Goal: Task Accomplishment & Management: Manage account settings

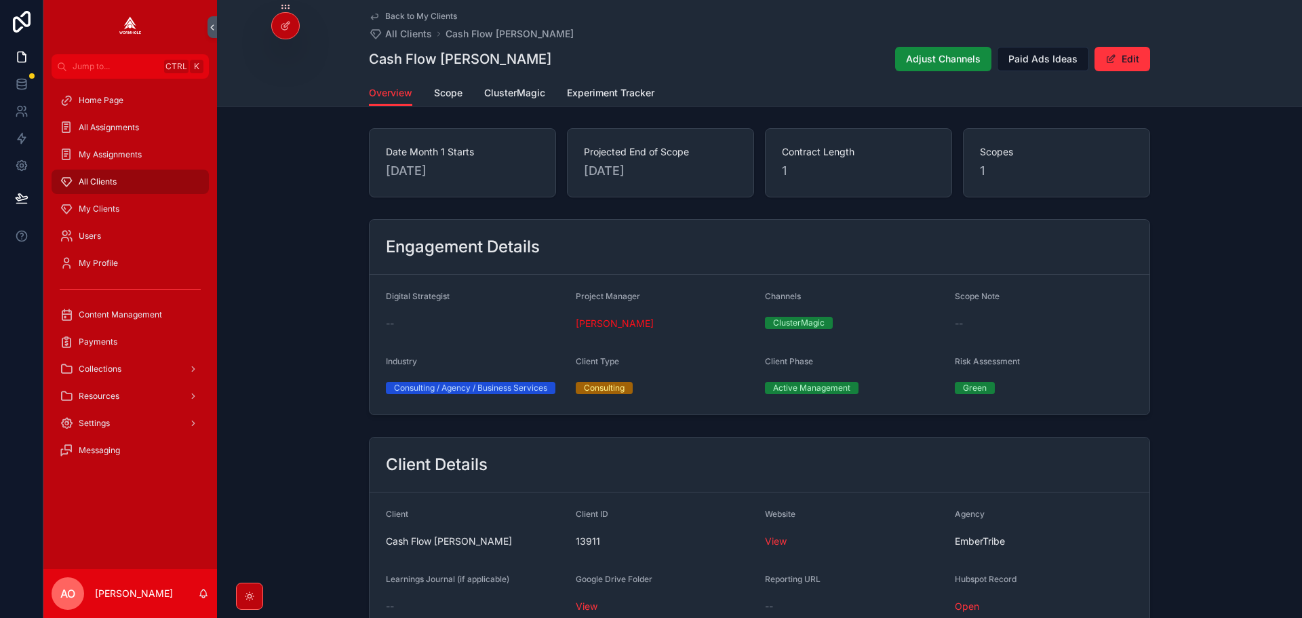
scroll to position [882, 0]
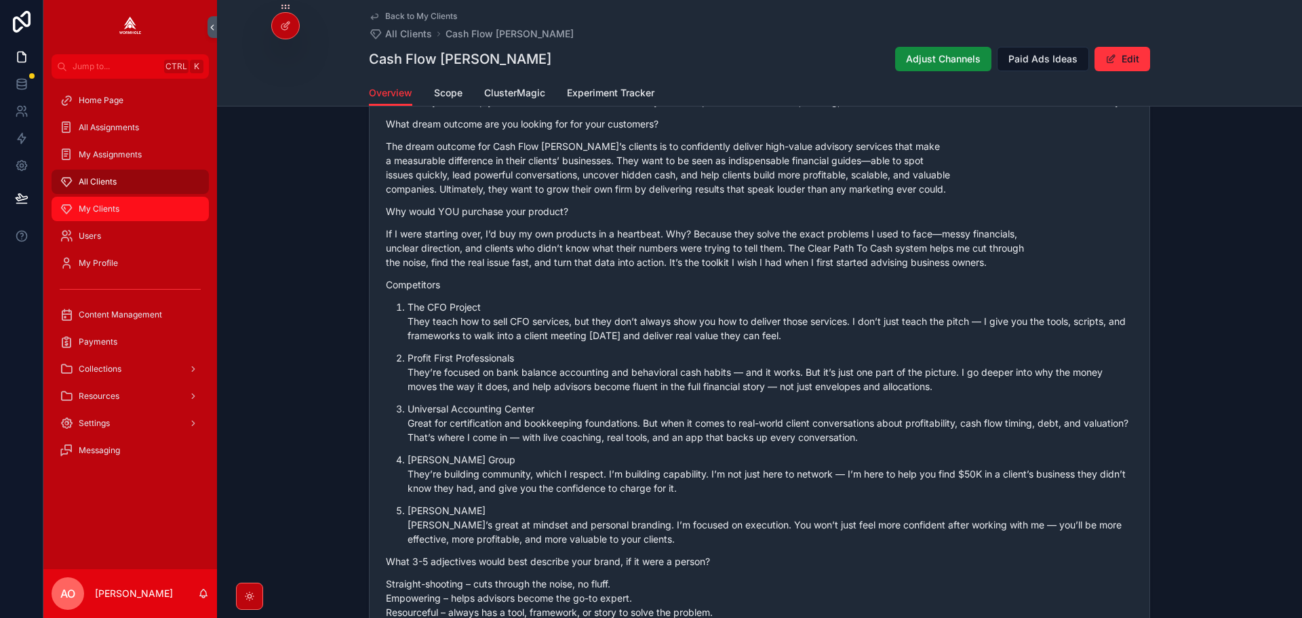
click at [86, 215] on div "My Clients" at bounding box center [130, 209] width 141 height 22
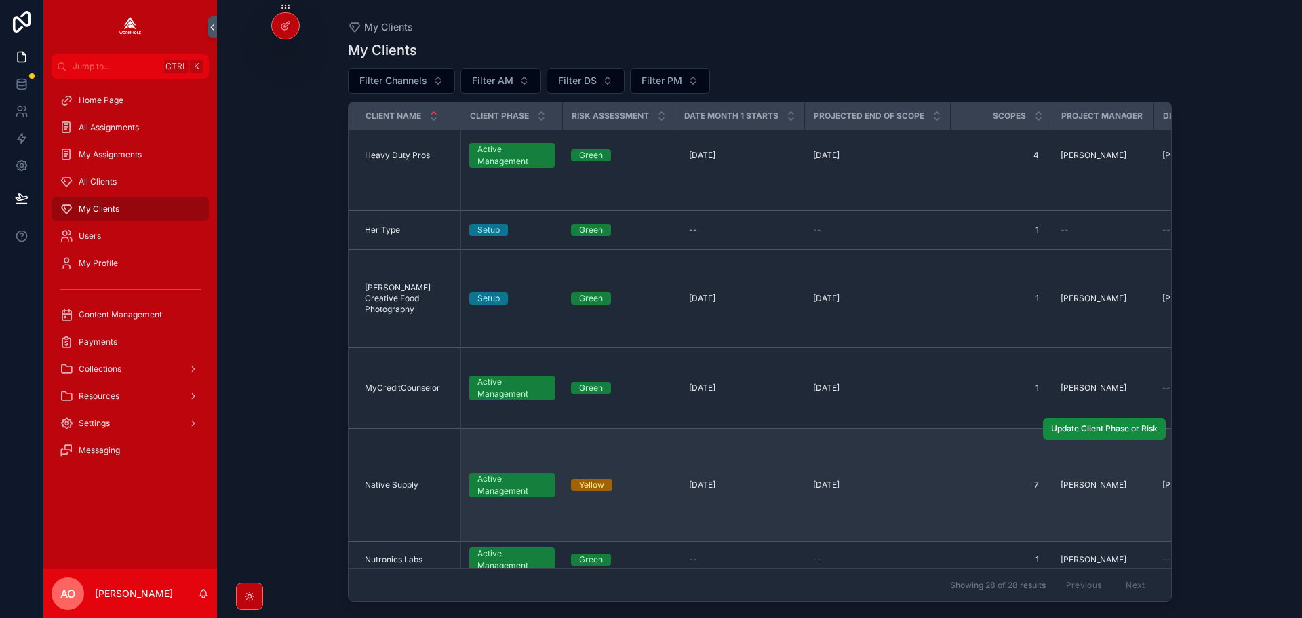
scroll to position [615, 0]
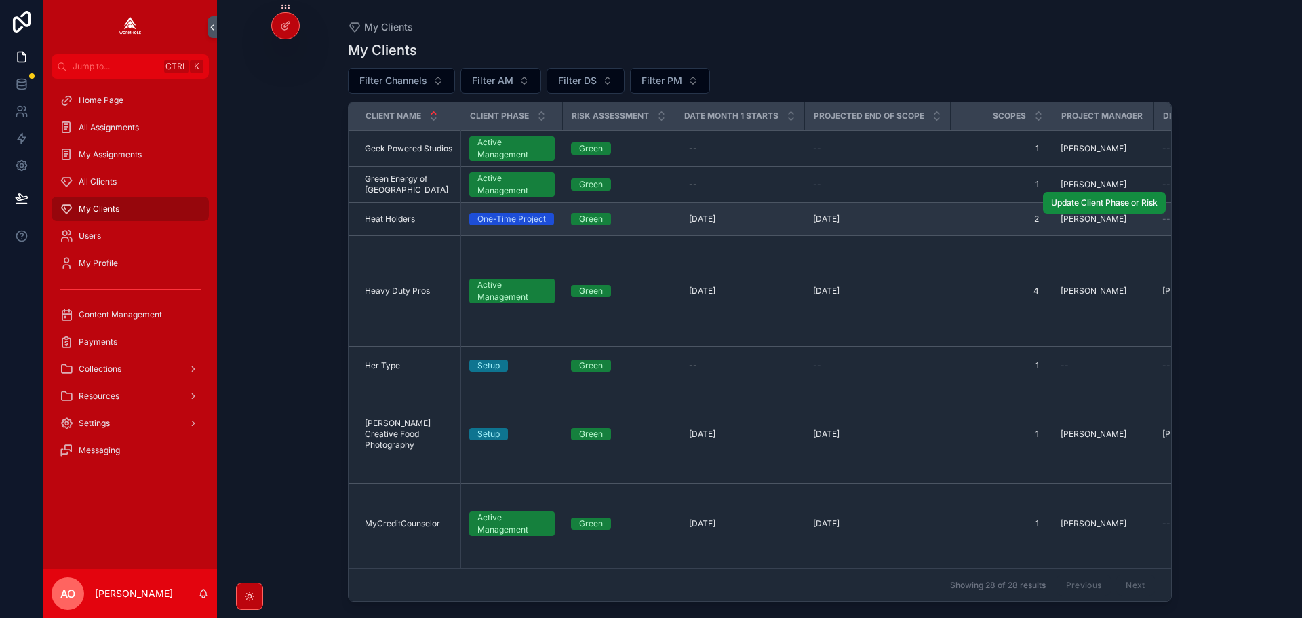
click at [385, 214] on span "Heat Holders" at bounding box center [390, 219] width 50 height 11
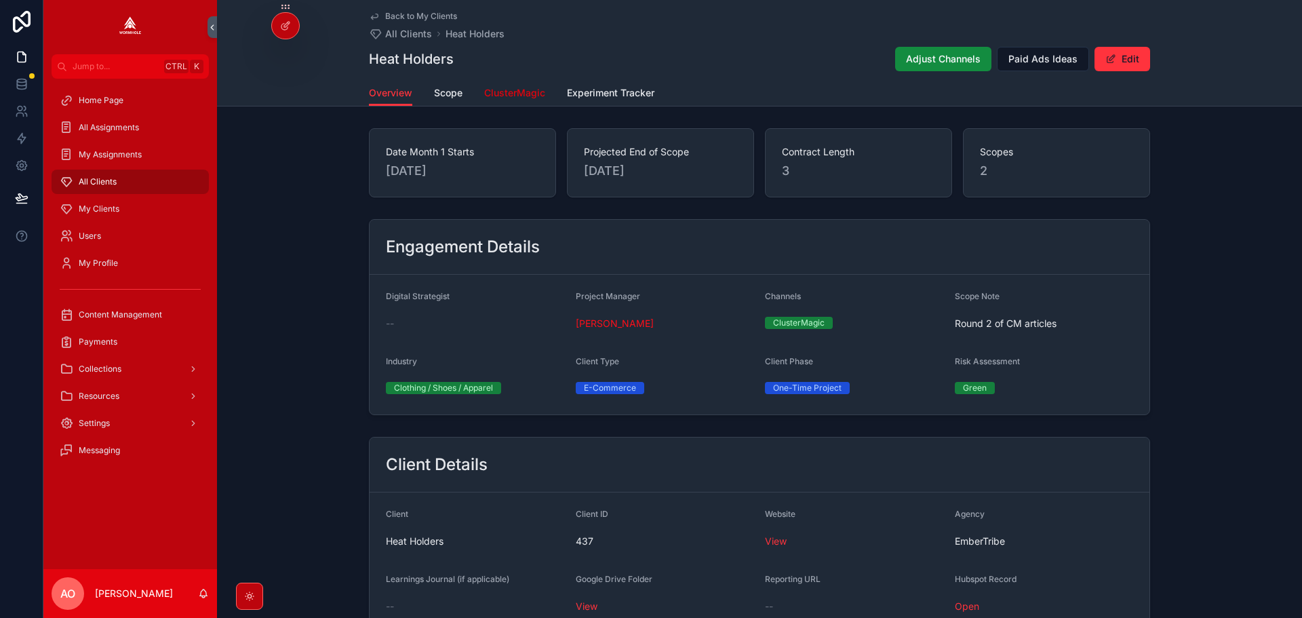
click at [509, 89] on span "ClusterMagic" at bounding box center [514, 93] width 61 height 14
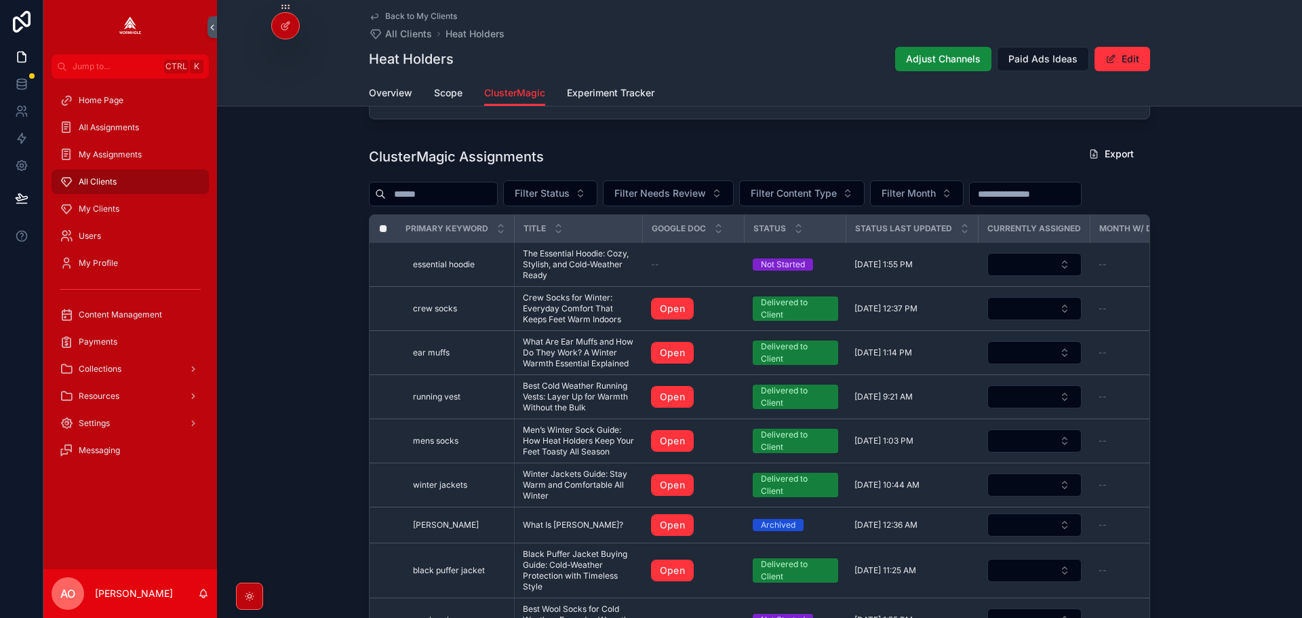
scroll to position [895, 0]
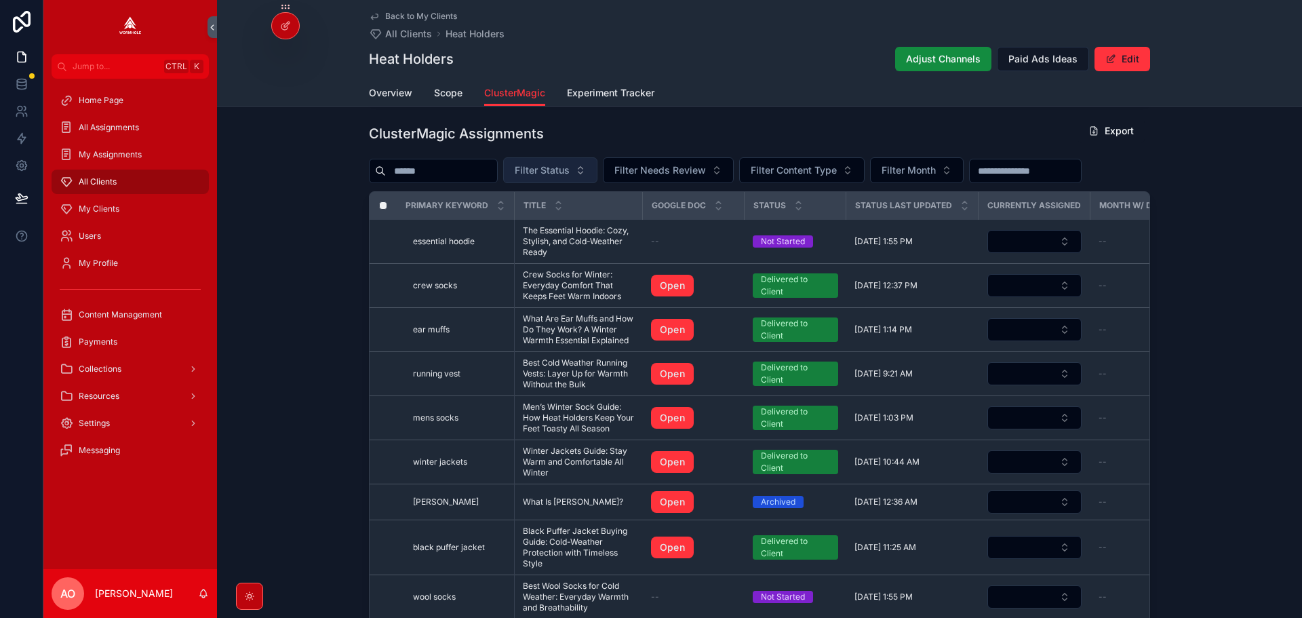
click at [570, 168] on span "Filter Status" at bounding box center [542, 170] width 55 height 14
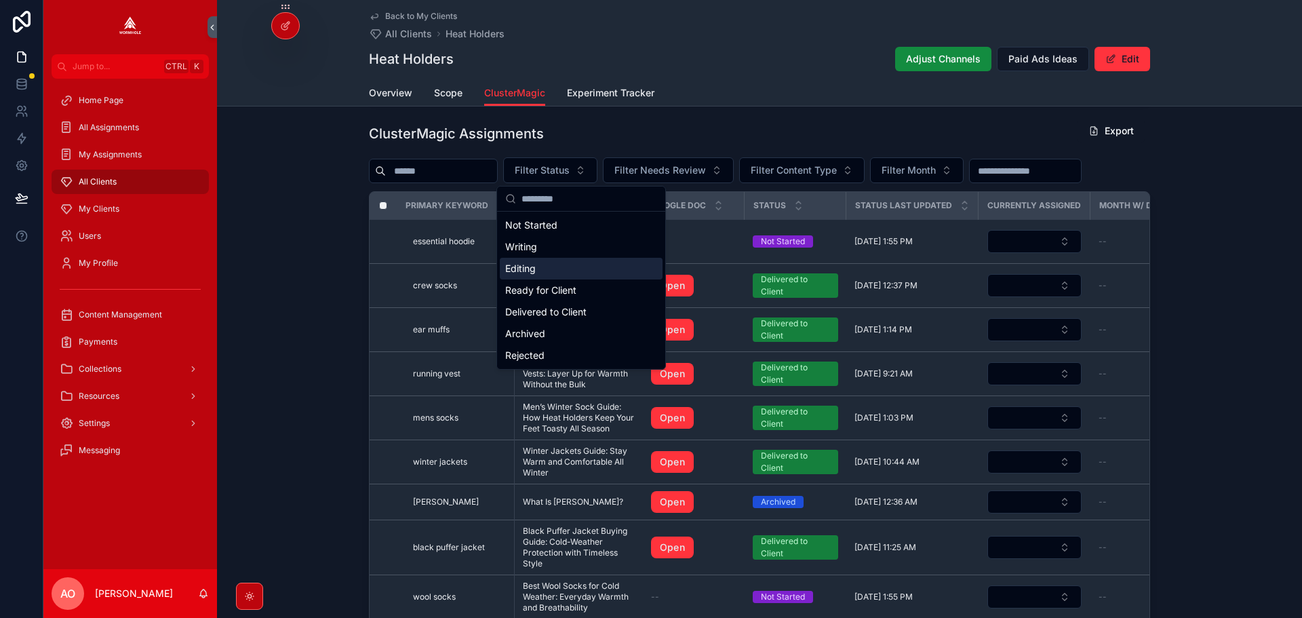
click at [562, 269] on div "Editing" at bounding box center [581, 269] width 163 height 22
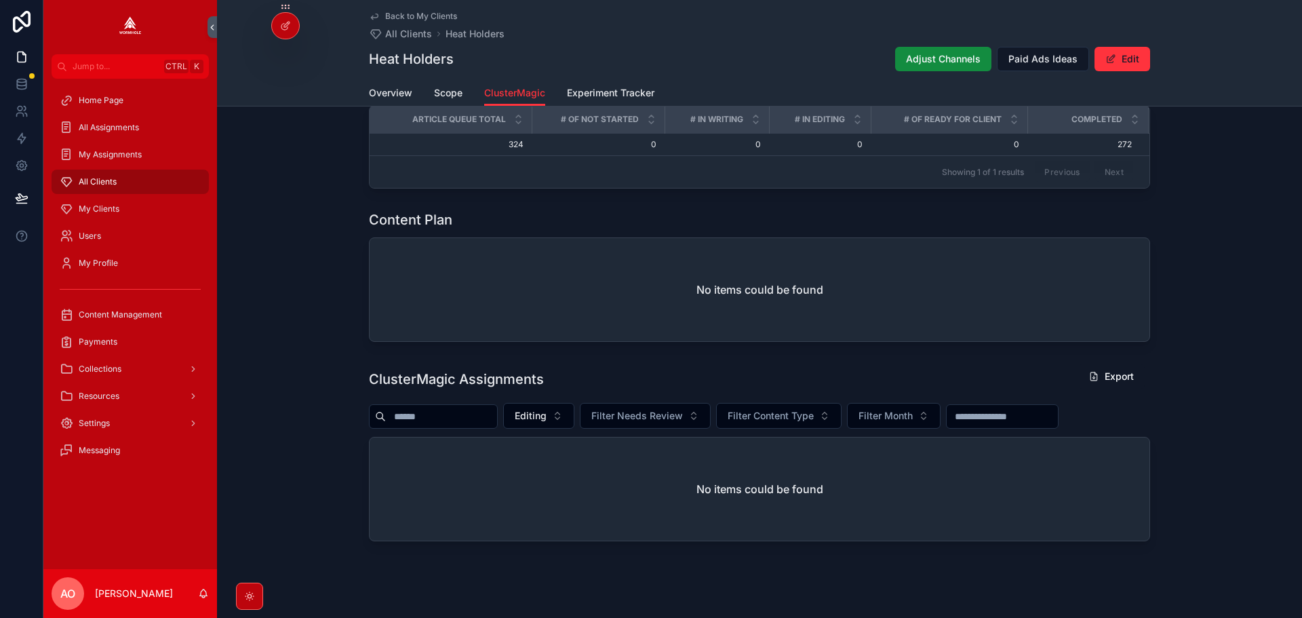
scroll to position [665, 0]
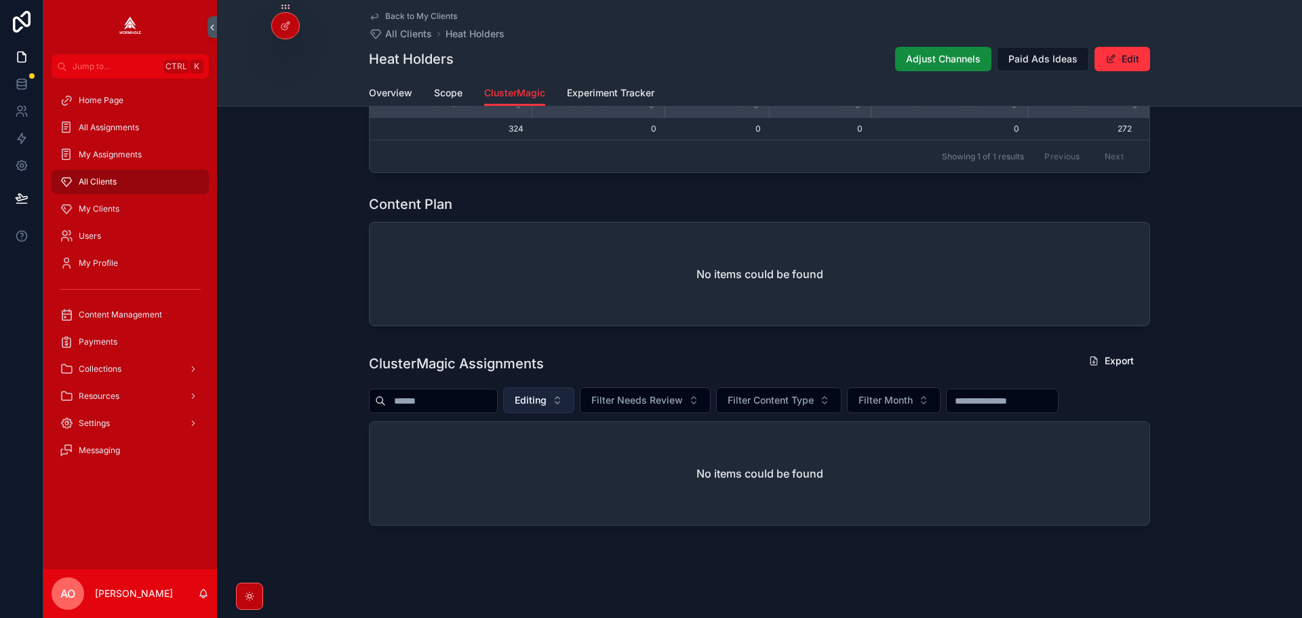
click at [557, 408] on button "Editing" at bounding box center [538, 400] width 71 height 26
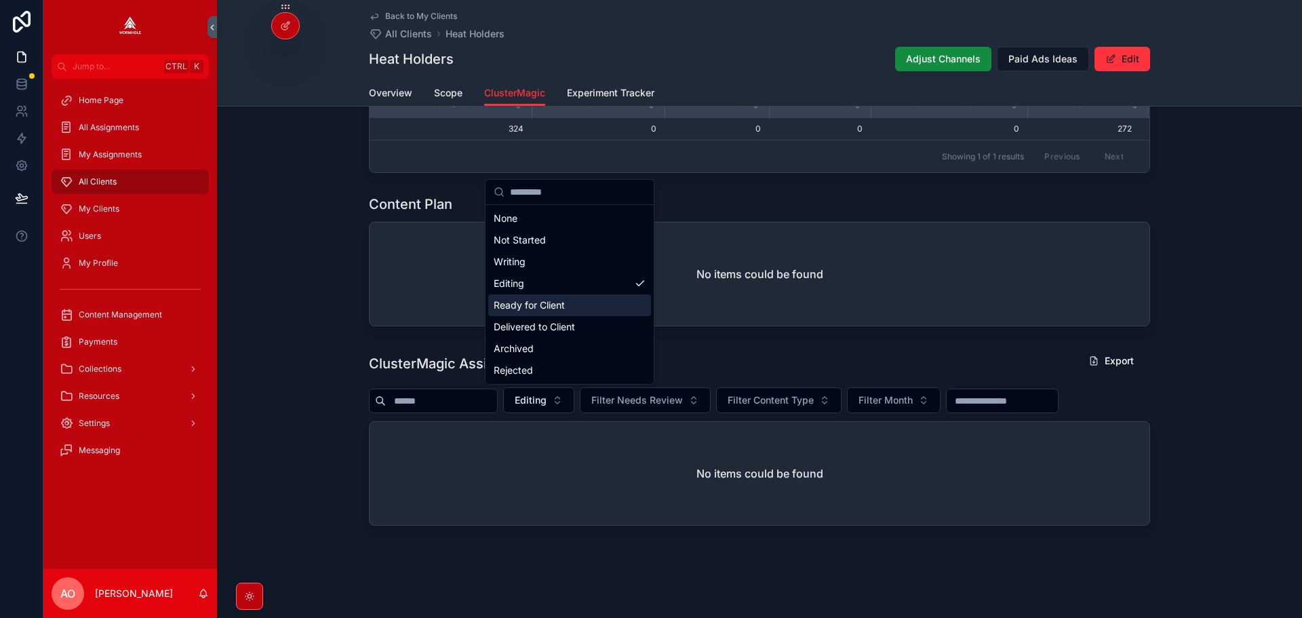
click at [543, 309] on div "Ready for Client" at bounding box center [569, 305] width 163 height 22
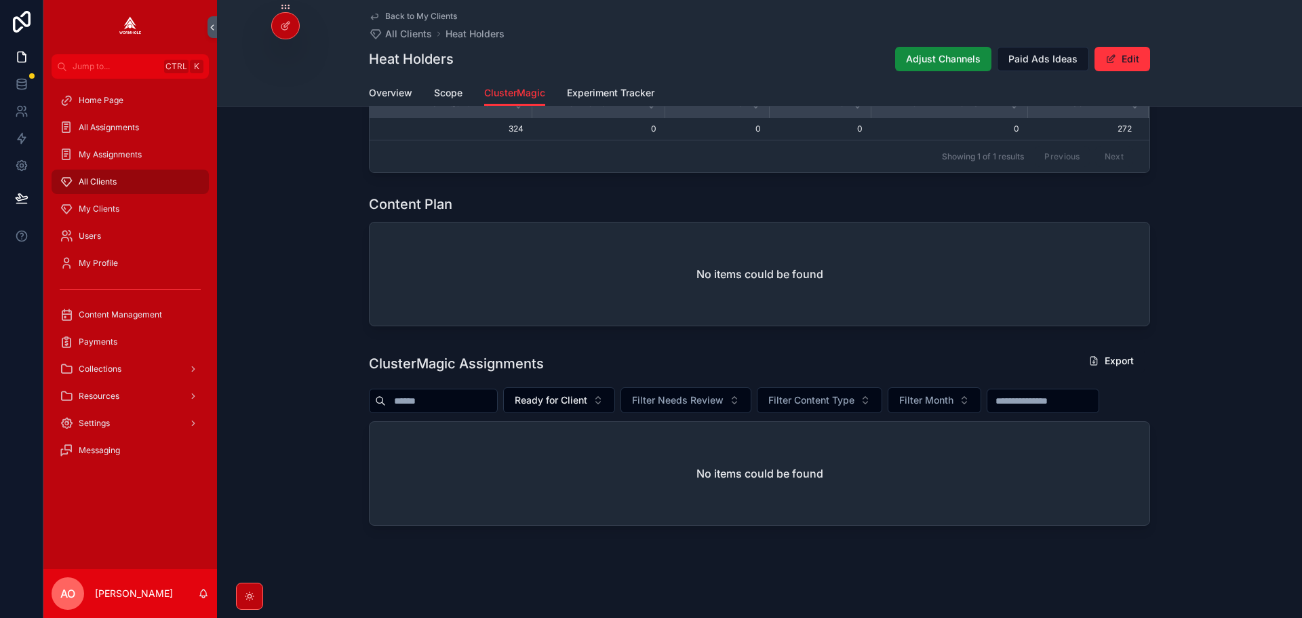
scroll to position [694, 0]
click at [573, 393] on span "Ready for Client" at bounding box center [551, 400] width 73 height 14
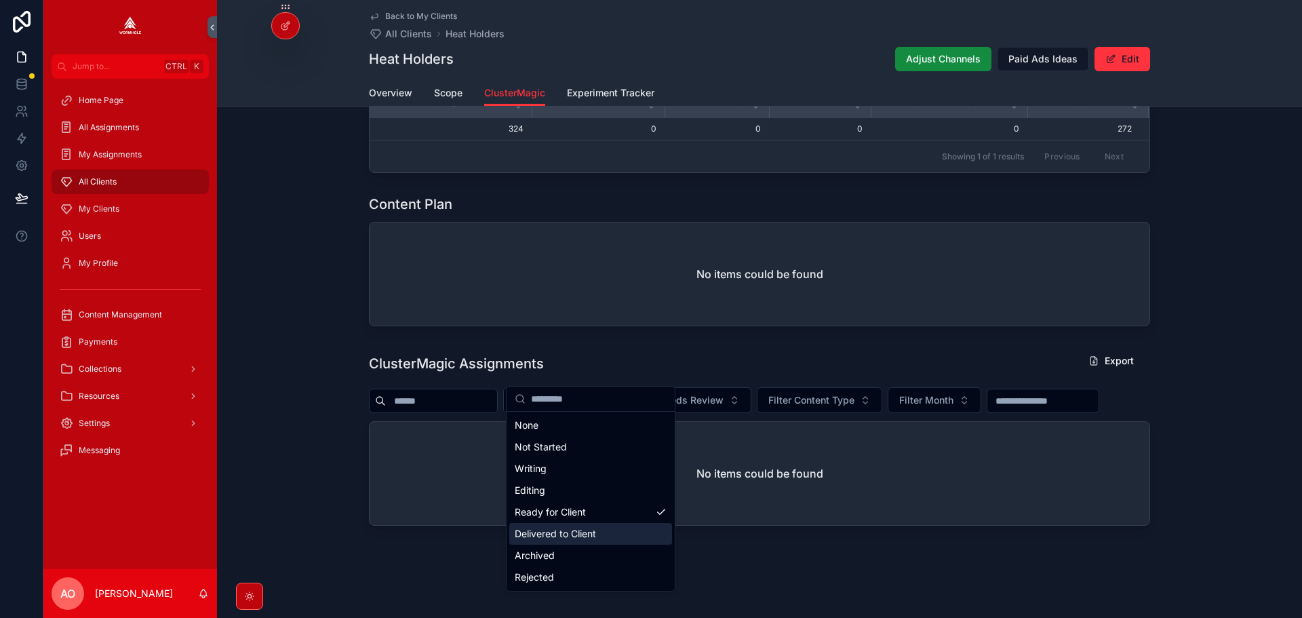
click at [557, 534] on div "Delivered to Client" at bounding box center [590, 534] width 163 height 22
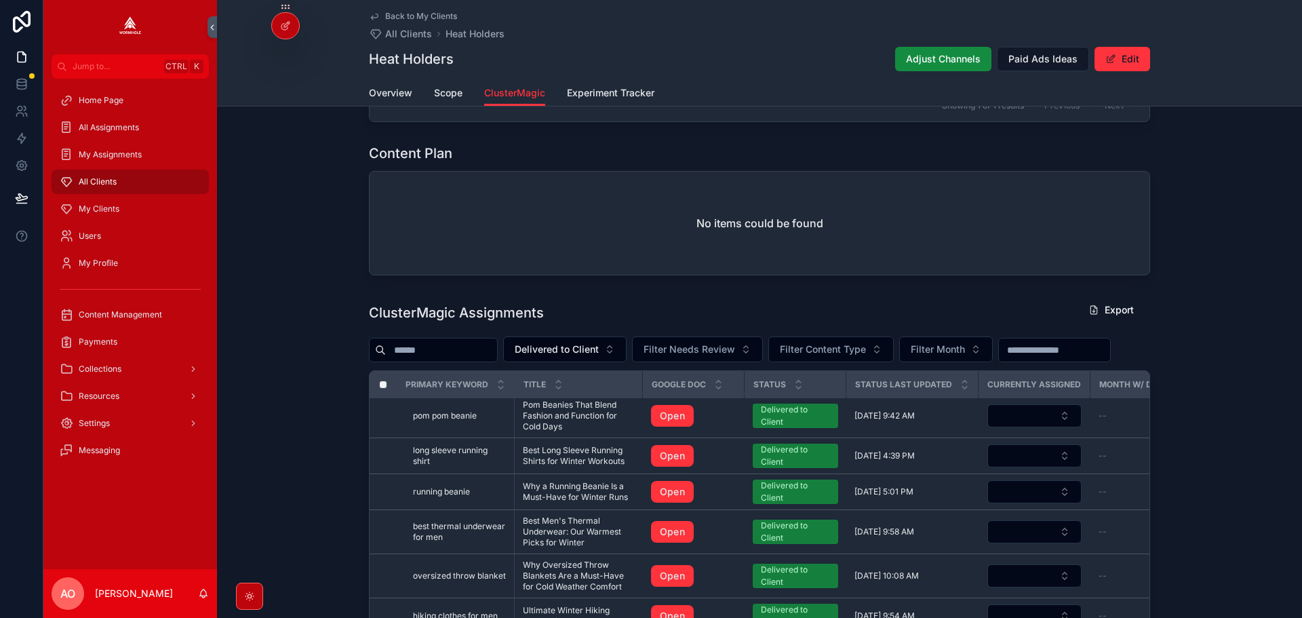
scroll to position [648, 0]
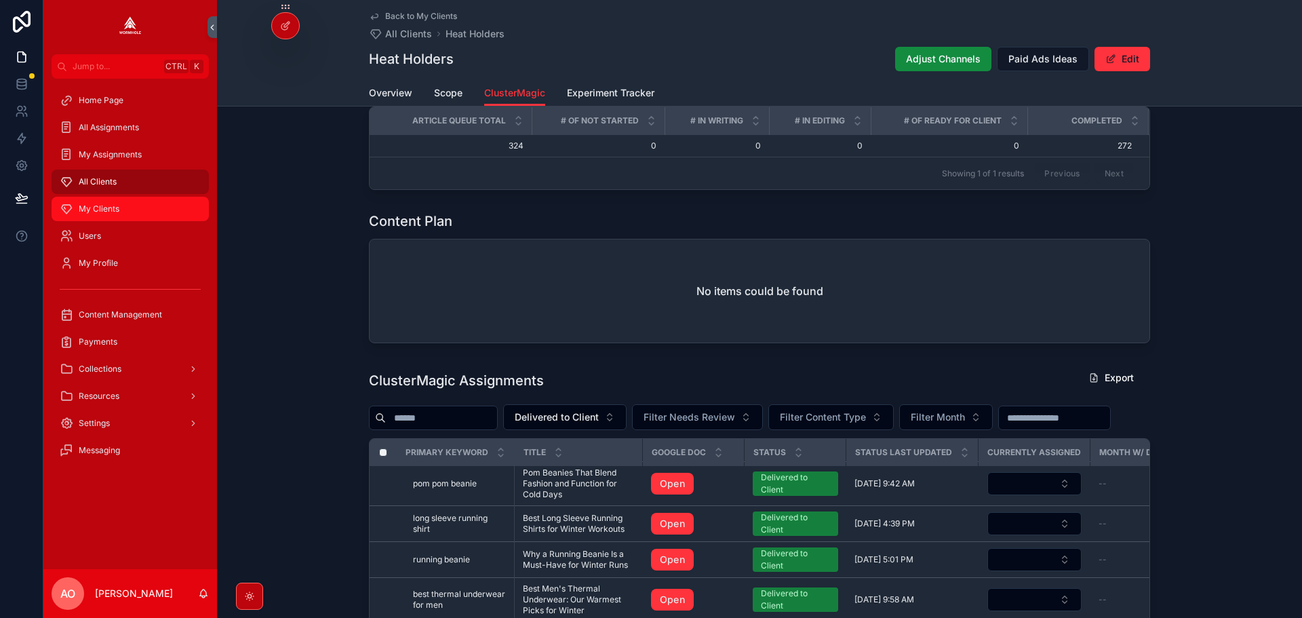
click at [92, 208] on span "My Clients" at bounding box center [99, 208] width 41 height 11
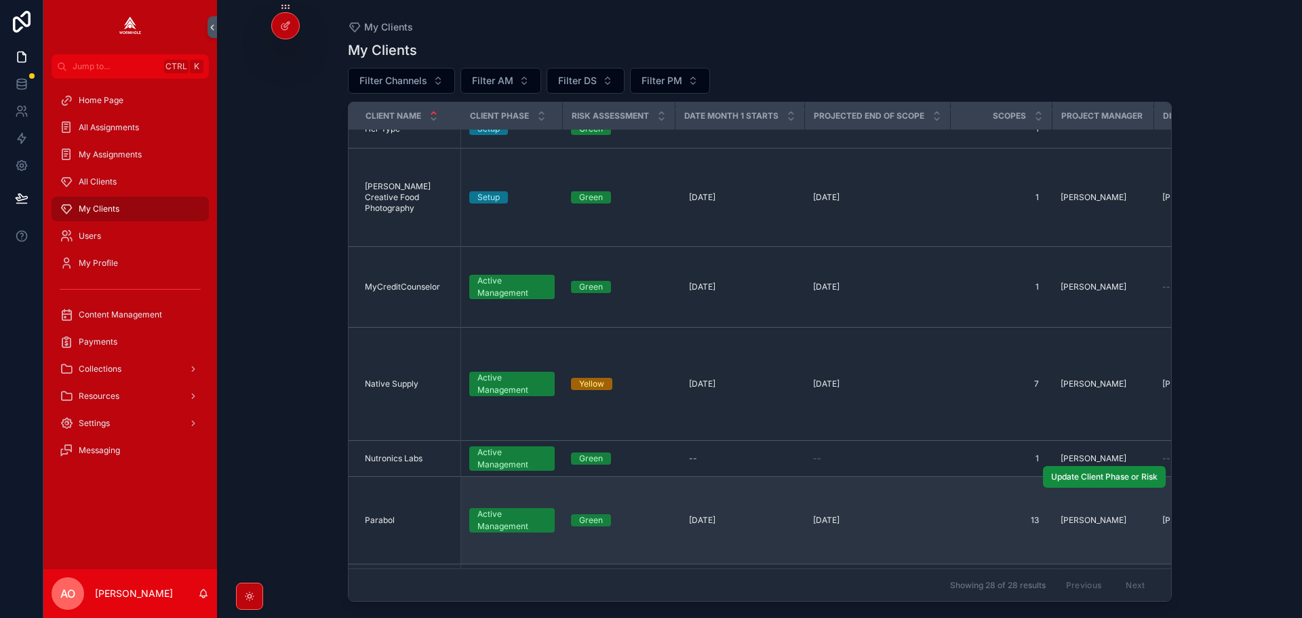
scroll to position [882, 0]
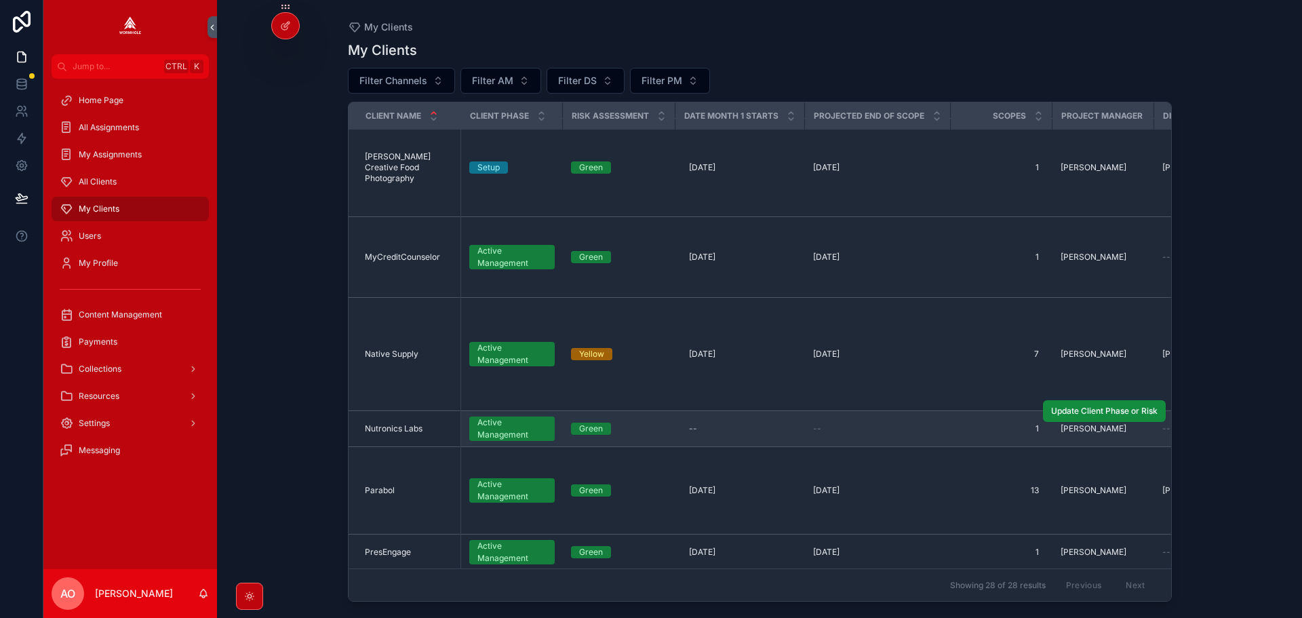
click at [406, 423] on span "Nutronics Labs" at bounding box center [394, 428] width 58 height 11
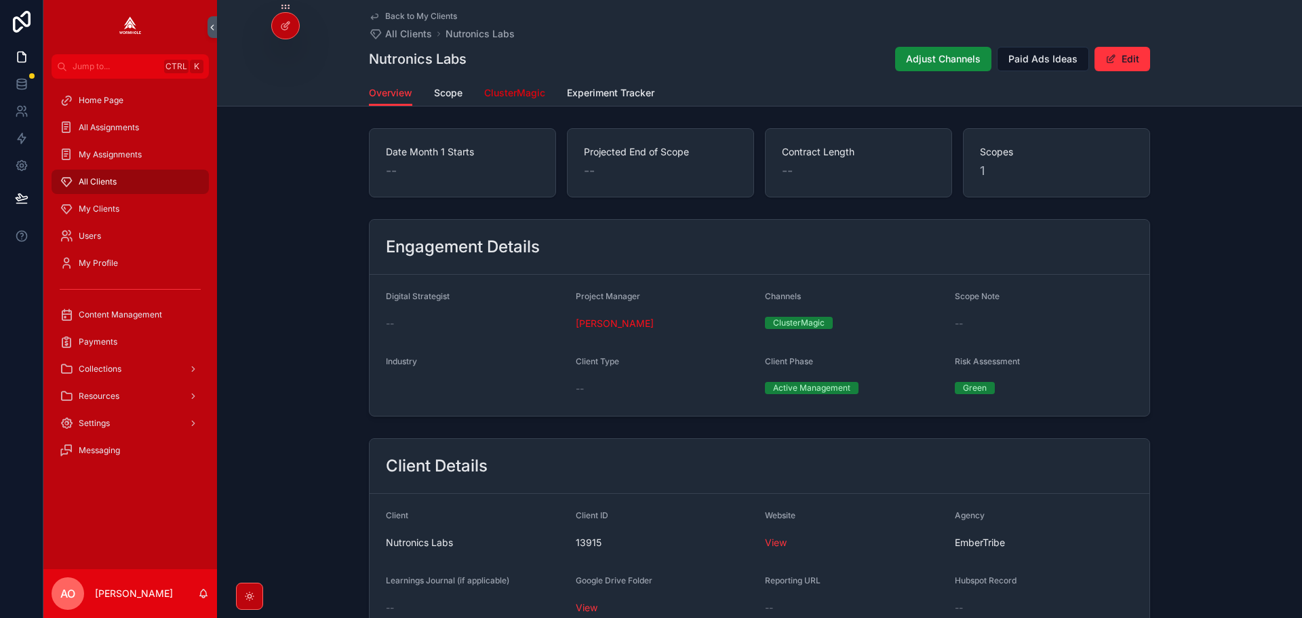
click at [517, 96] on span "ClusterMagic" at bounding box center [514, 93] width 61 height 14
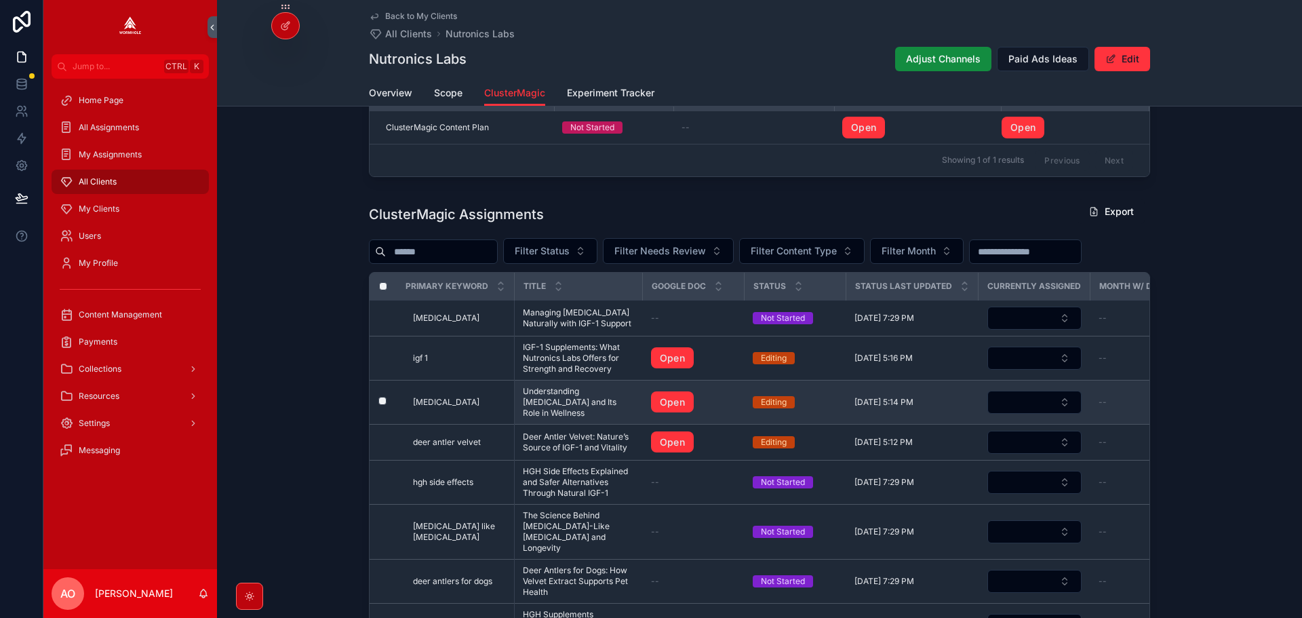
scroll to position [447, 0]
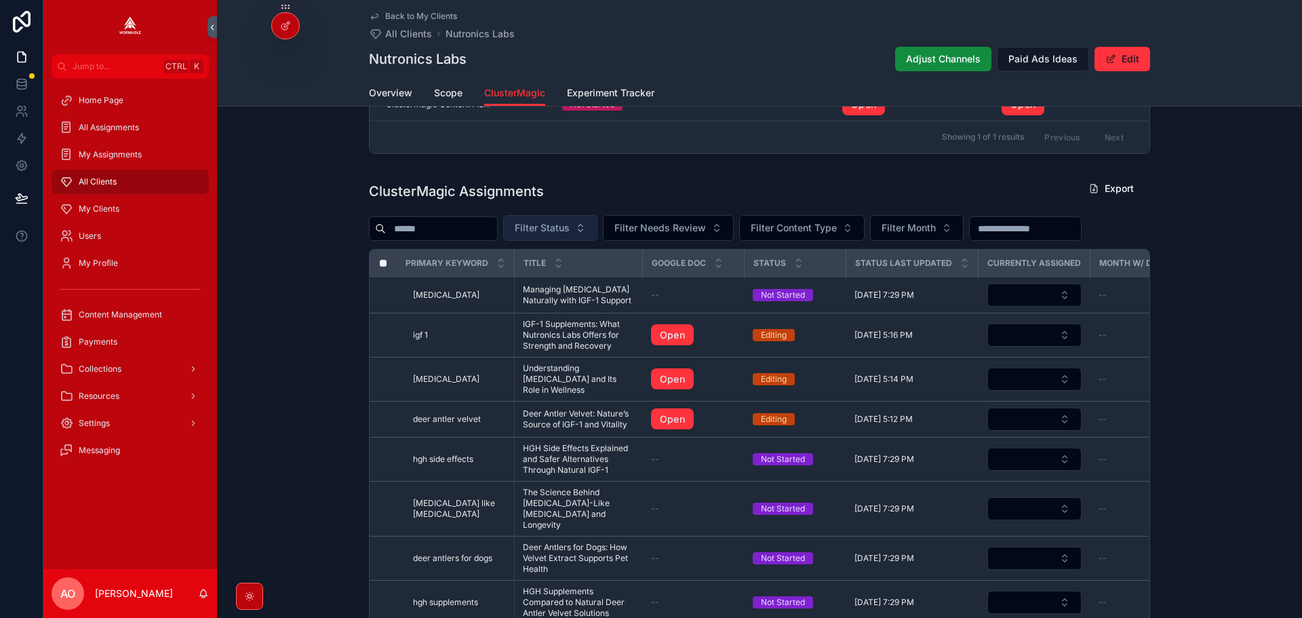
click at [570, 228] on span "Filter Status" at bounding box center [542, 228] width 55 height 14
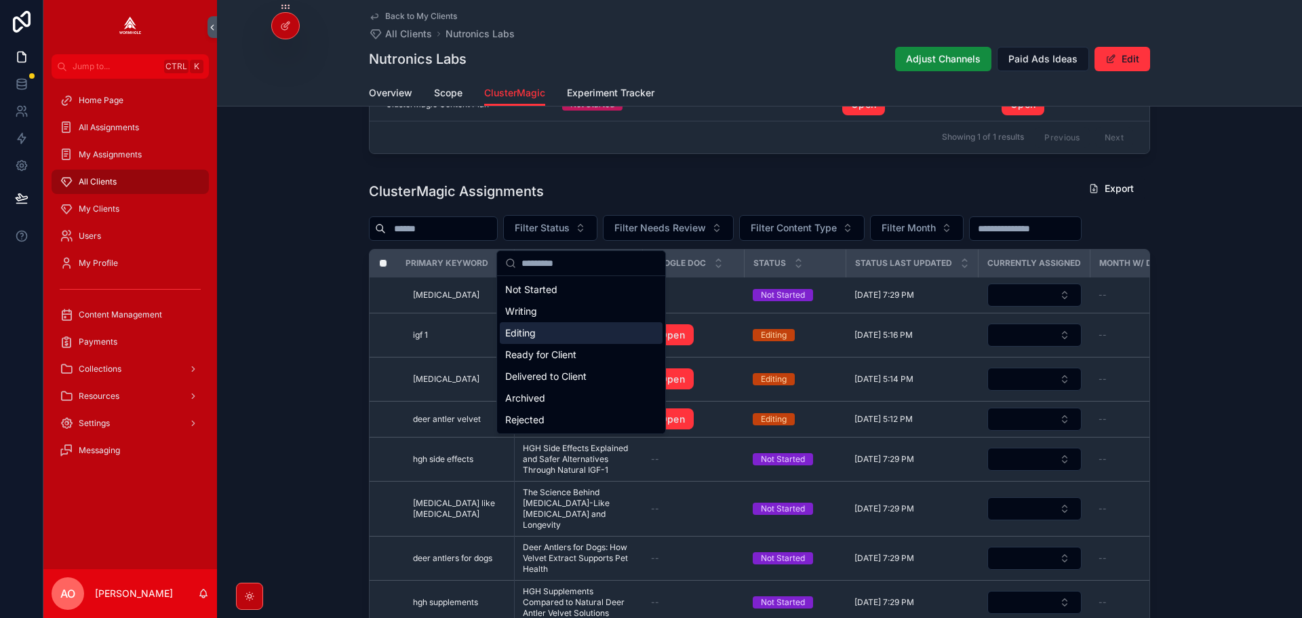
click at [553, 334] on div "Editing" at bounding box center [581, 333] width 163 height 22
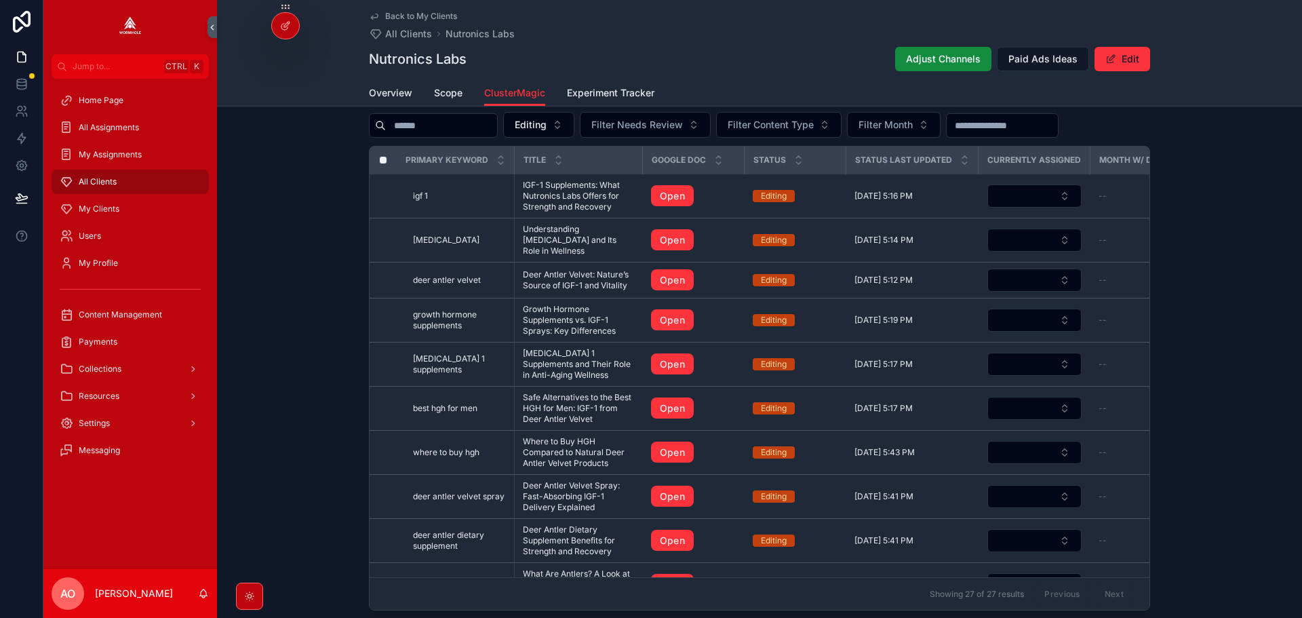
scroll to position [574, 0]
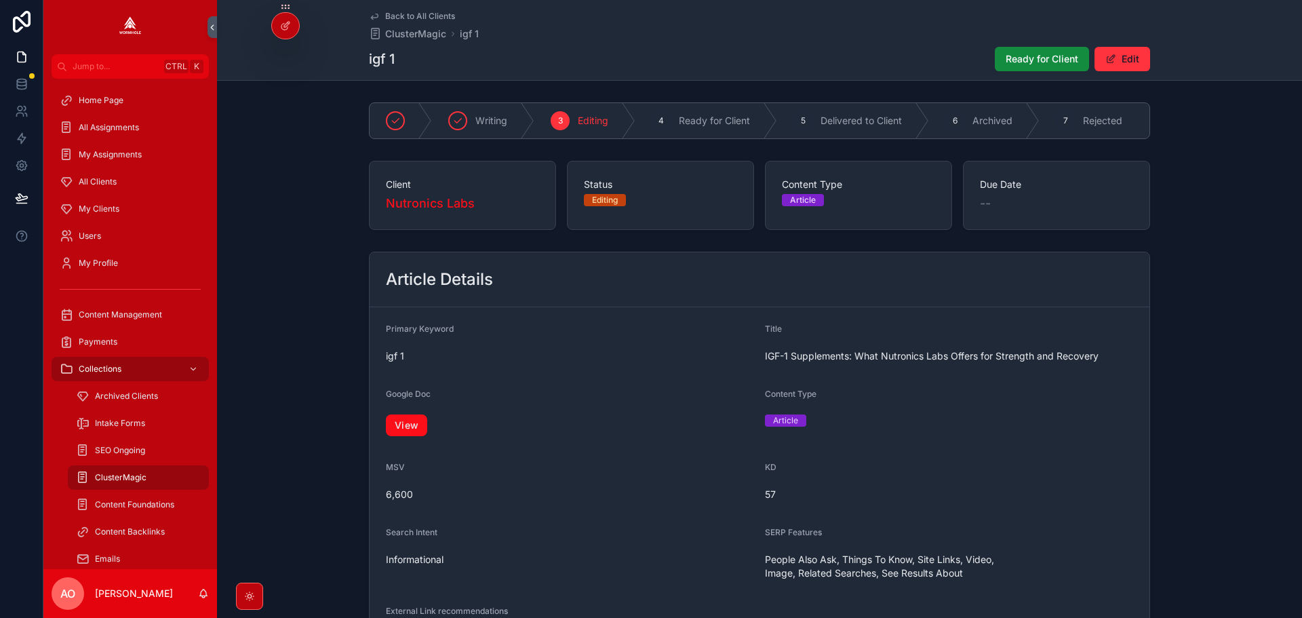
click at [413, 432] on link "View" at bounding box center [406, 425] width 41 height 22
